Goal: Information Seeking & Learning: Learn about a topic

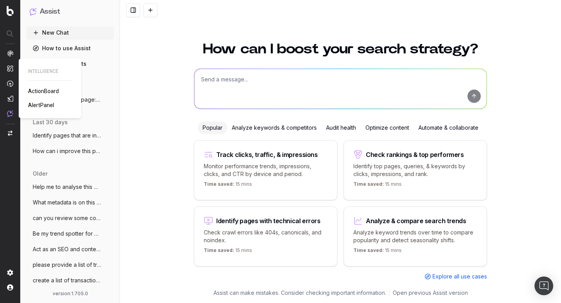
click at [12, 69] on img at bounding box center [10, 68] width 6 height 7
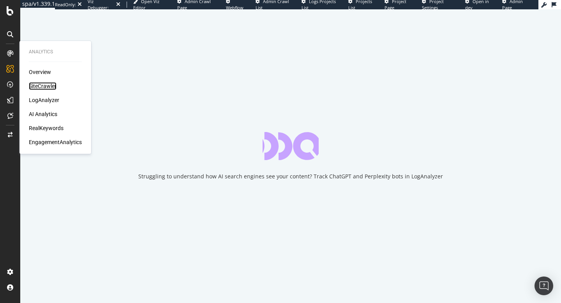
click at [41, 85] on div "SiteCrawler" at bounding box center [43, 86] width 28 height 8
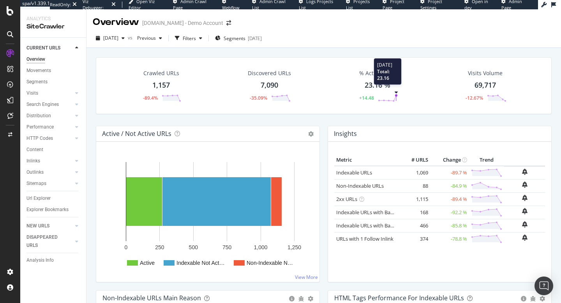
click at [396, 95] on circle at bounding box center [396, 95] width 2 height 2
click at [43, 94] on link "Visits" at bounding box center [50, 93] width 46 height 8
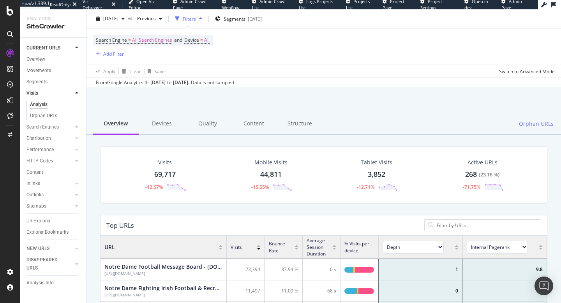
scroll to position [21, 0]
click at [34, 58] on div "Intelligence ActionBoard AlertPanel" at bounding box center [51, 85] width 56 height 54
click at [39, 55] on div "Overview Movements Segments Visits Analysis Orphan URLs Search Engines Top Char…" at bounding box center [57, 148] width 60 height 189
drag, startPoint x: 38, startPoint y: 60, endPoint x: 419, endPoint y: 165, distance: 395.3
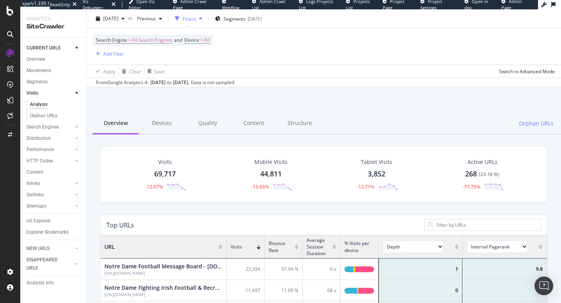
click at [38, 60] on div "Overview" at bounding box center [36, 59] width 19 height 8
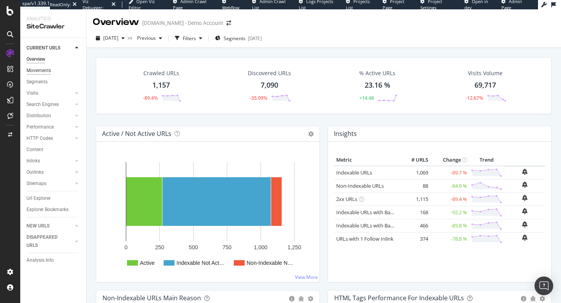
click at [48, 69] on div "Movements" at bounding box center [39, 71] width 25 height 8
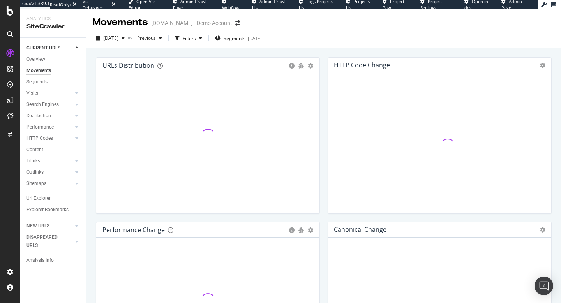
click at [48, 69] on div "Movements" at bounding box center [39, 71] width 25 height 8
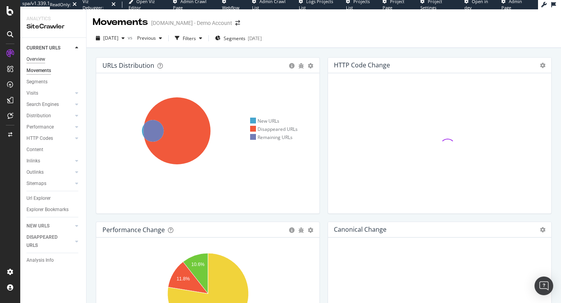
click at [38, 57] on div "Overview" at bounding box center [36, 59] width 19 height 8
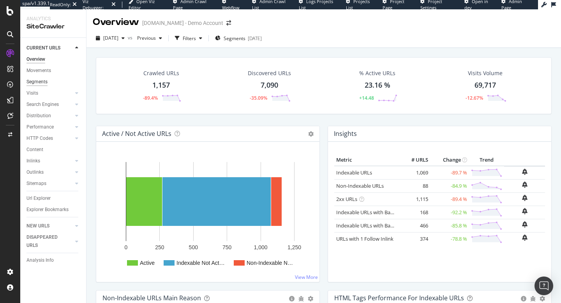
click at [43, 80] on div "Segments" at bounding box center [37, 82] width 21 height 8
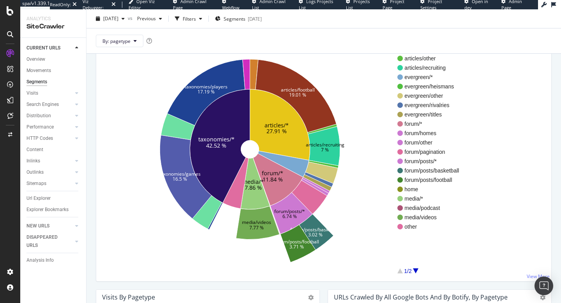
scroll to position [87, 0]
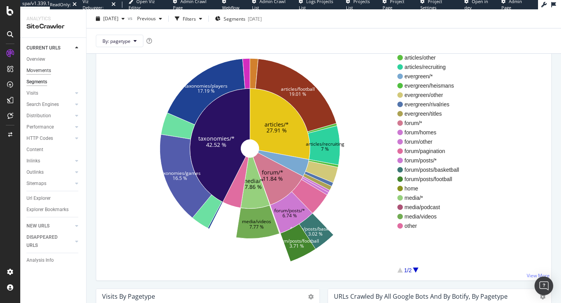
click at [41, 72] on div "Movements" at bounding box center [39, 71] width 25 height 8
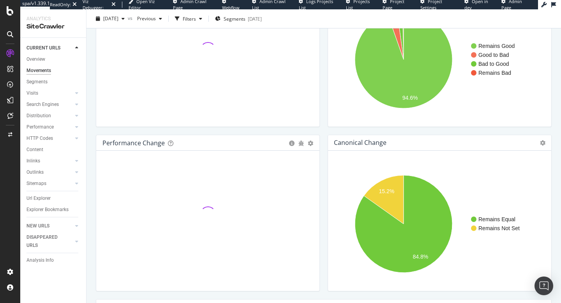
scroll to position [62, 0]
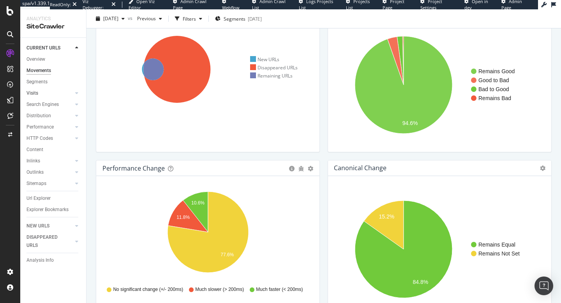
click at [40, 92] on link "Visits" at bounding box center [50, 93] width 46 height 8
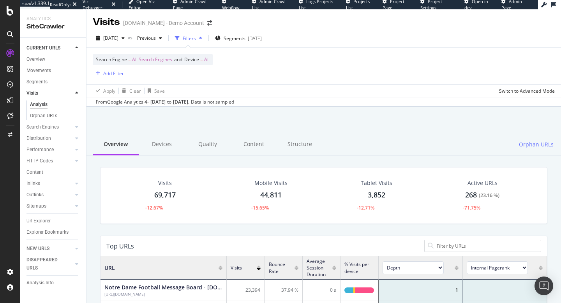
scroll to position [234, 447]
click at [34, 150] on div "Performance" at bounding box center [40, 150] width 27 height 8
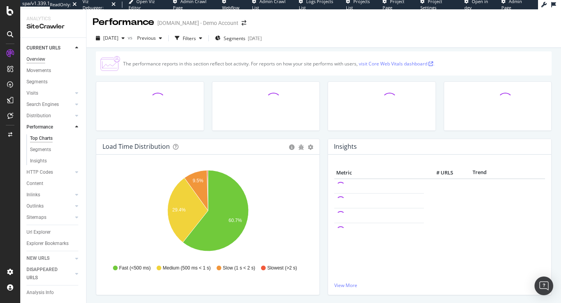
click at [27, 59] on div "Overview" at bounding box center [36, 59] width 19 height 8
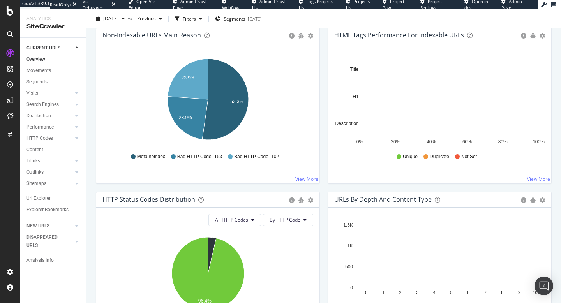
scroll to position [265, 0]
